Goal: Understand process/instructions: Learn how to perform a task or action

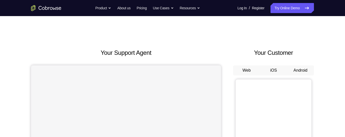
click at [298, 68] on button "Android" at bounding box center [299, 71] width 27 height 10
click at [299, 68] on button "Android" at bounding box center [299, 71] width 27 height 10
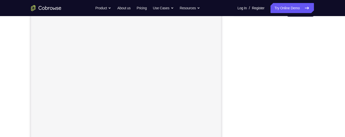
scroll to position [60, 0]
click at [318, 81] on div "Your Support Agent Your Customer Web iOS Android Next Steps We’d be happy to gi…" at bounding box center [172, 123] width 323 height 333
click at [334, 93] on div "Your Support Agent Your Customer Web iOS Android Next Steps We’d be happy to gi…" at bounding box center [172, 97] width 345 height 333
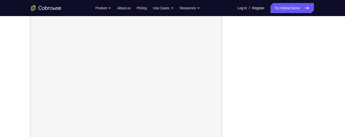
click at [336, 78] on div "Your Support Agent Your Customer Web iOS Android Next Steps We’d be happy to gi…" at bounding box center [172, 86] width 345 height 333
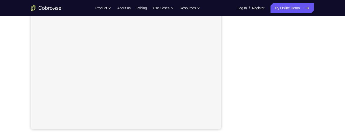
click at [320, 79] on div "Your Support Agent Your Customer Web iOS Android Next Steps We’d be happy to gi…" at bounding box center [172, 77] width 323 height 333
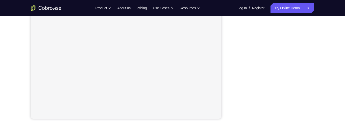
scroll to position [121, 0]
